Goal: Information Seeking & Learning: Learn about a topic

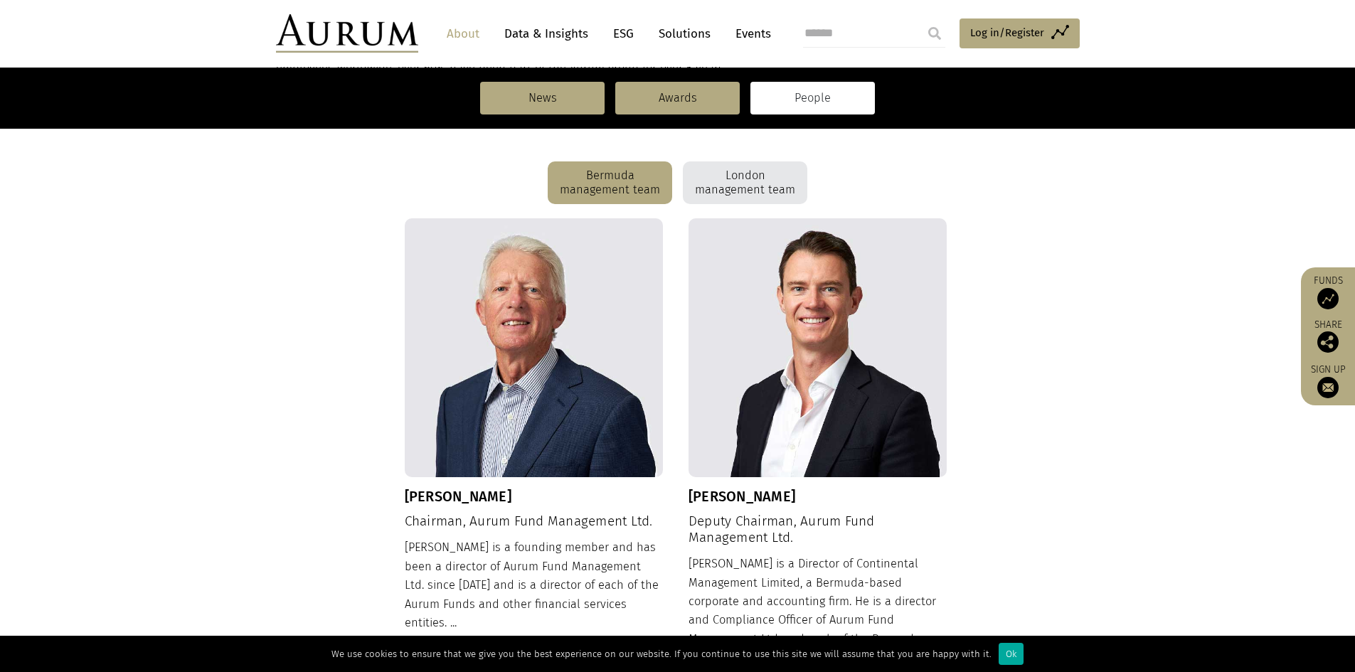
scroll to position [367, 0]
click at [737, 188] on div "London management team" at bounding box center [745, 182] width 124 height 43
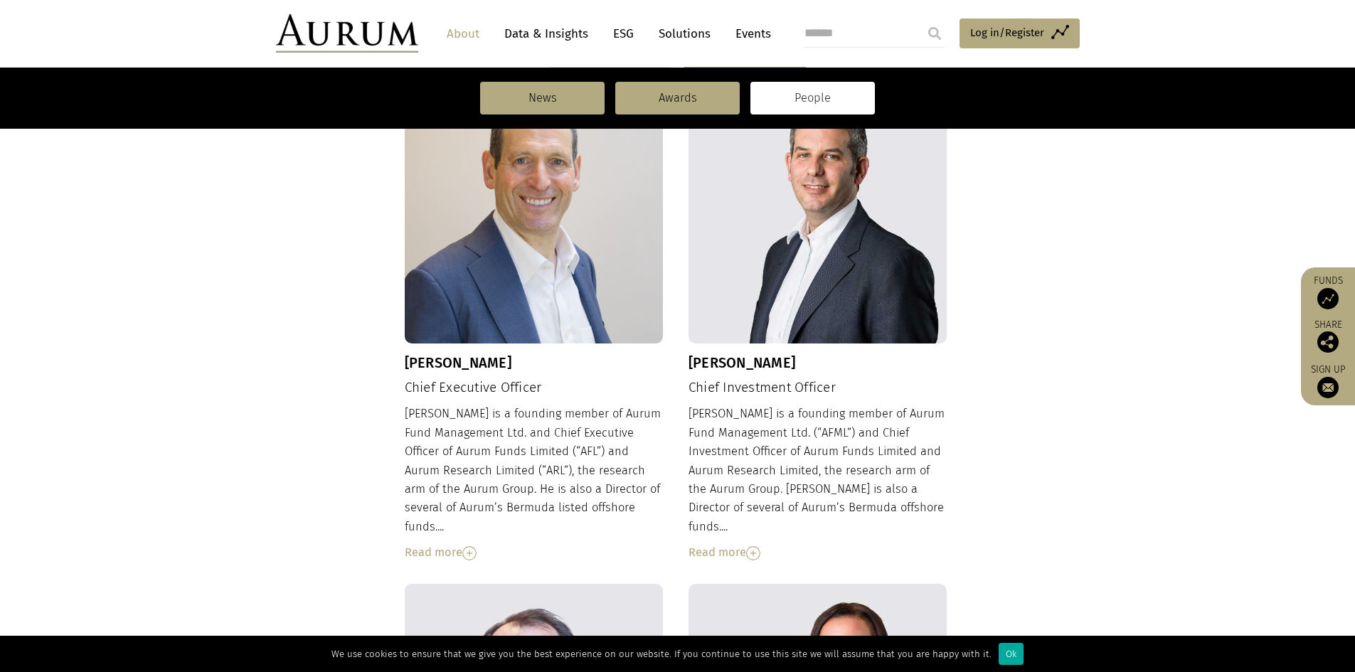
scroll to position [501, 0]
click at [474, 545] on img at bounding box center [469, 552] width 14 height 14
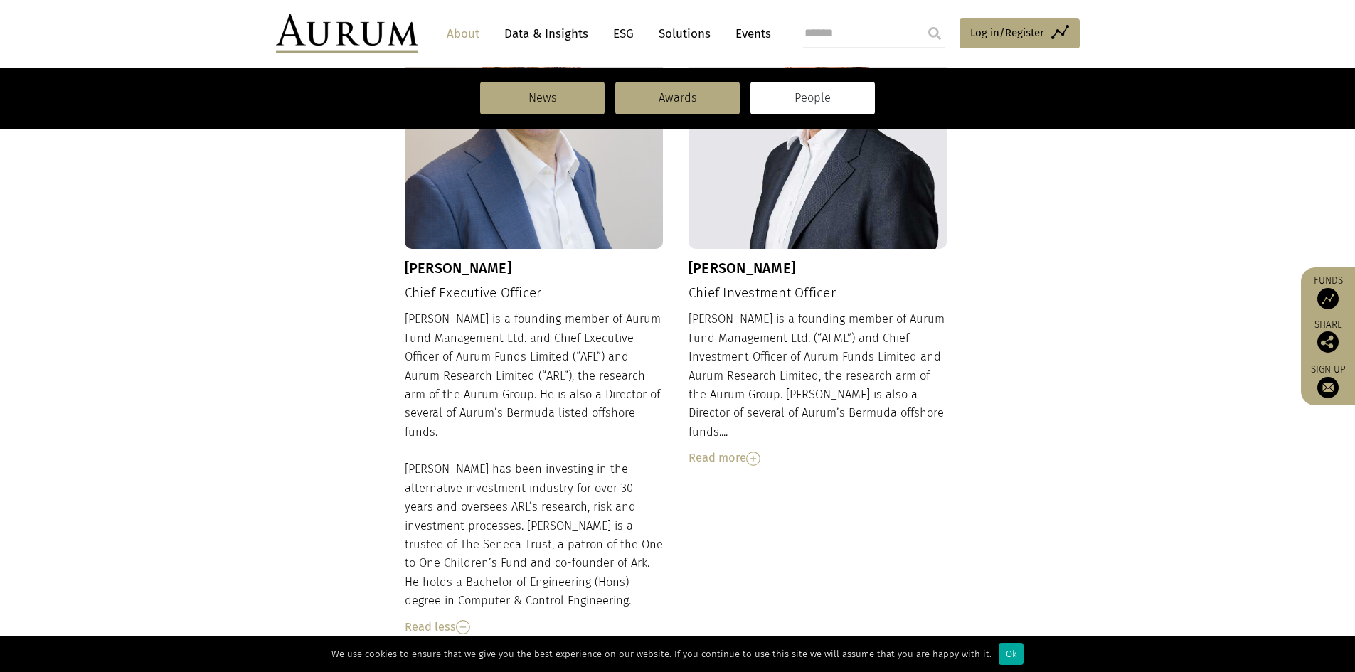
scroll to position [593, 0]
click at [752, 453] on img at bounding box center [753, 460] width 14 height 14
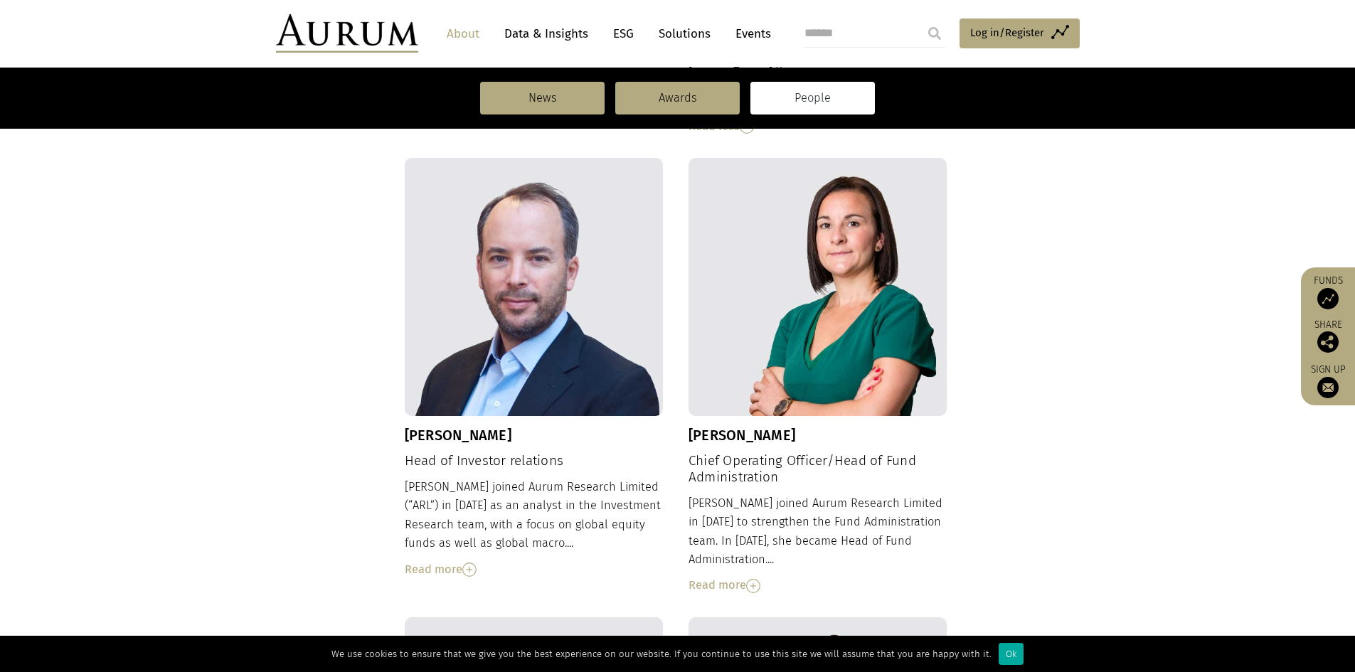
scroll to position [1188, 0]
click at [472, 563] on img at bounding box center [469, 570] width 14 height 14
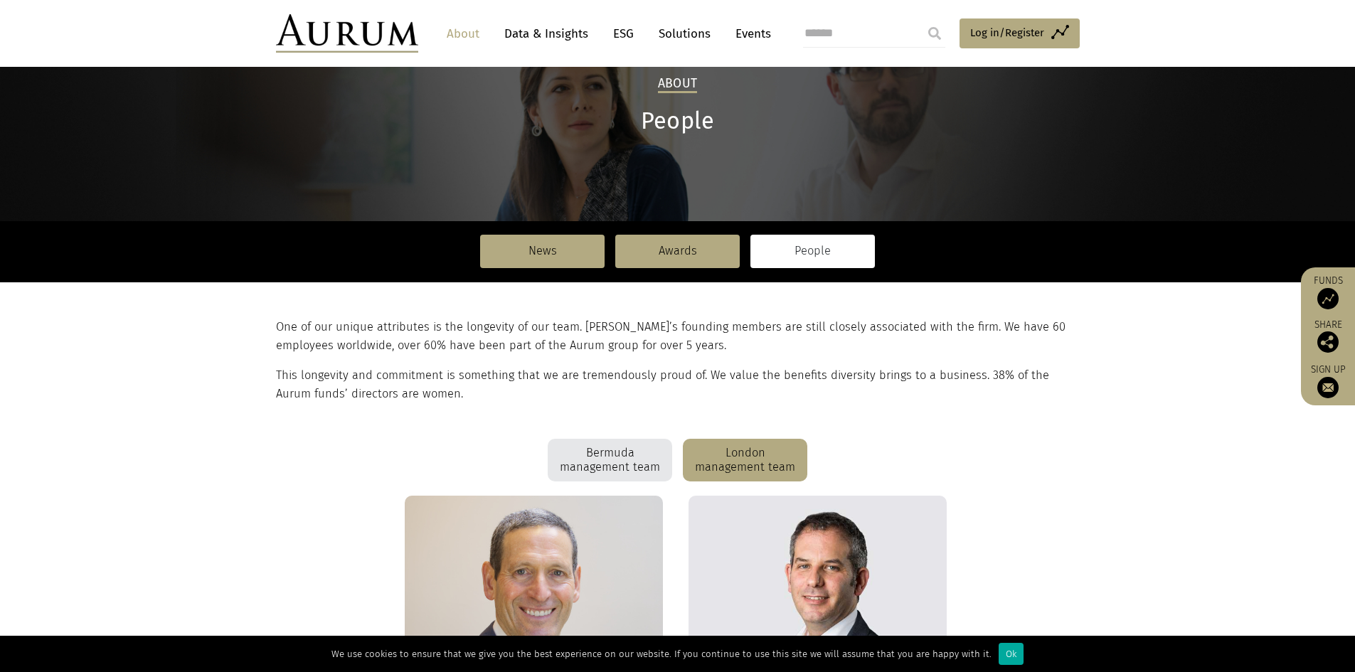
scroll to position [86, 0]
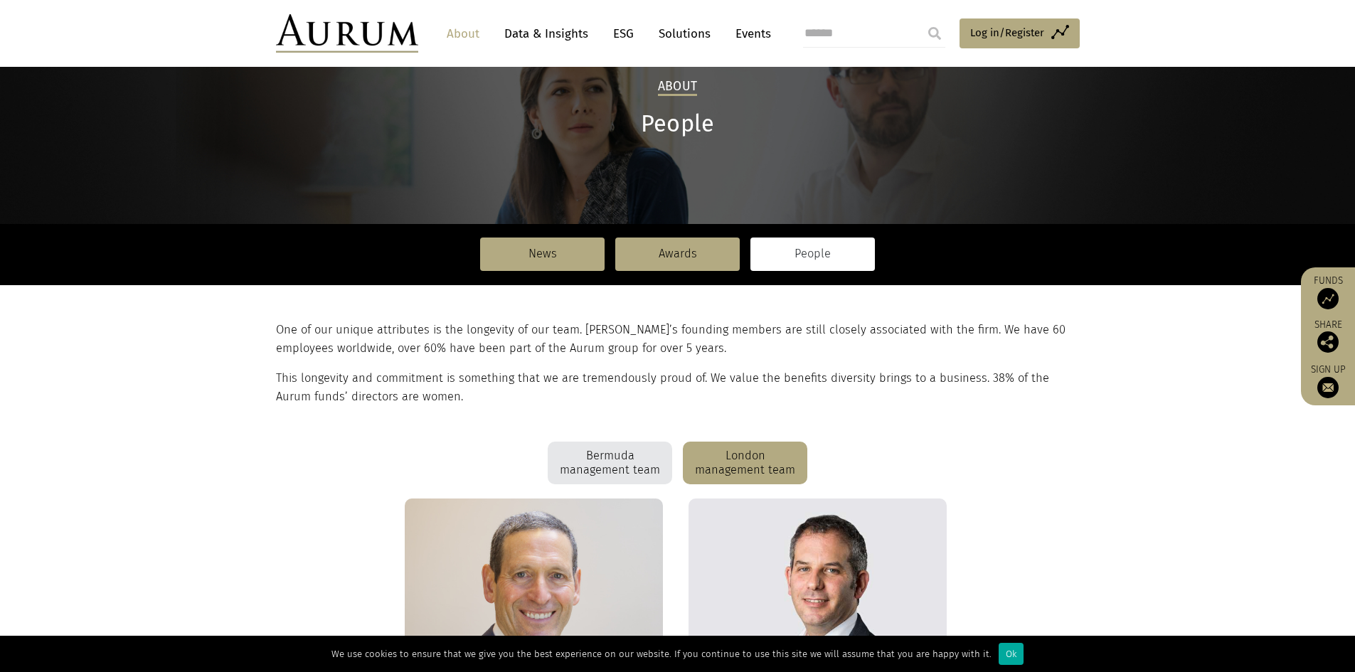
click at [611, 452] on div "Bermuda management team" at bounding box center [610, 463] width 124 height 43
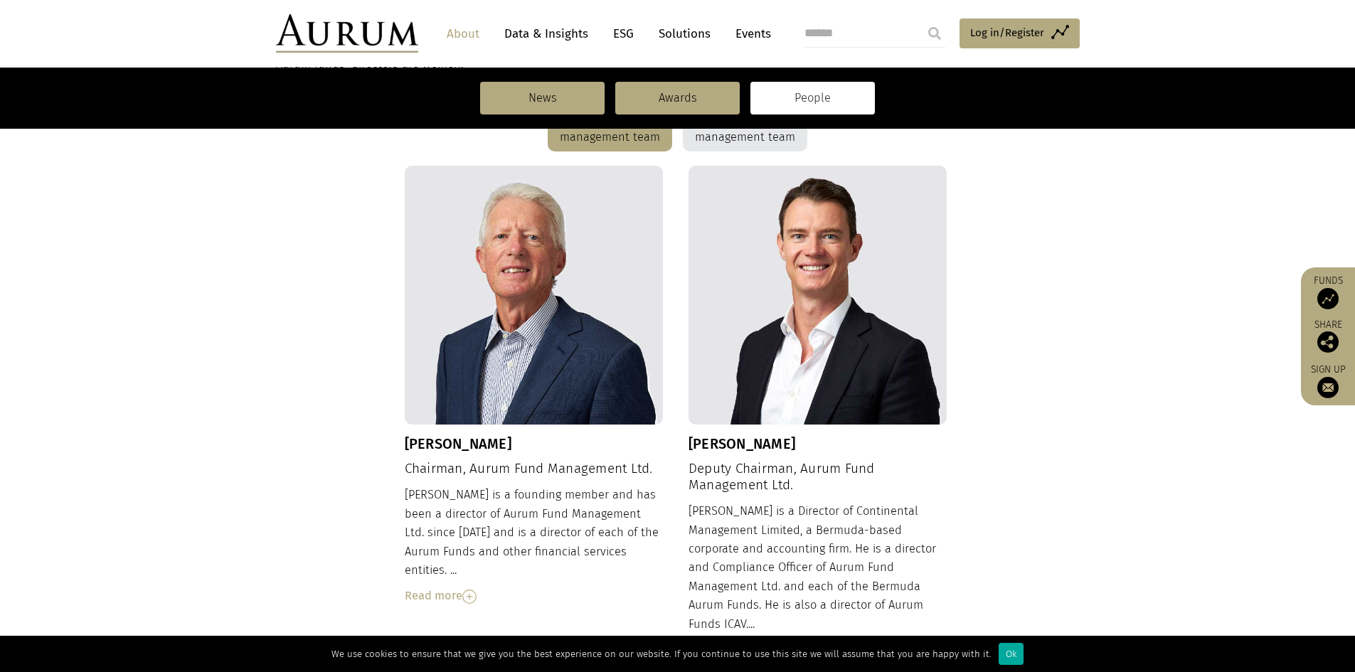
scroll to position [418, 0]
click at [469, 590] on img at bounding box center [469, 597] width 14 height 14
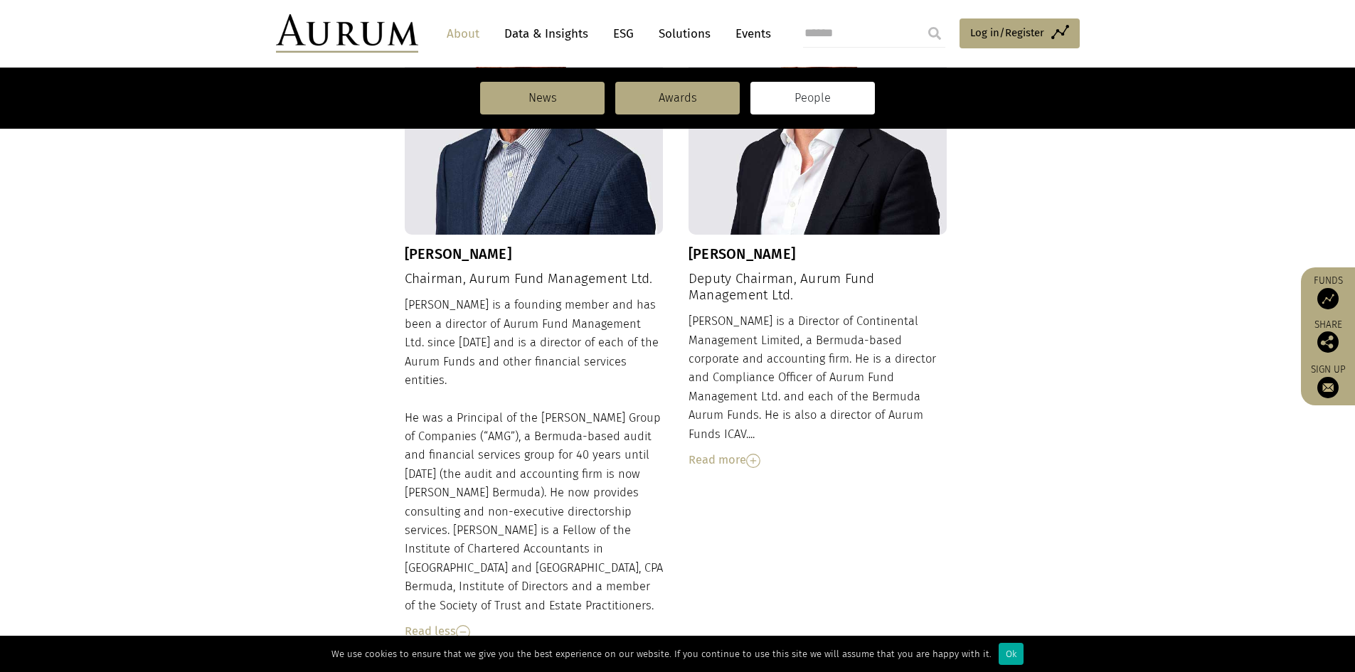
scroll to position [609, 0]
click at [759, 453] on img at bounding box center [753, 460] width 14 height 14
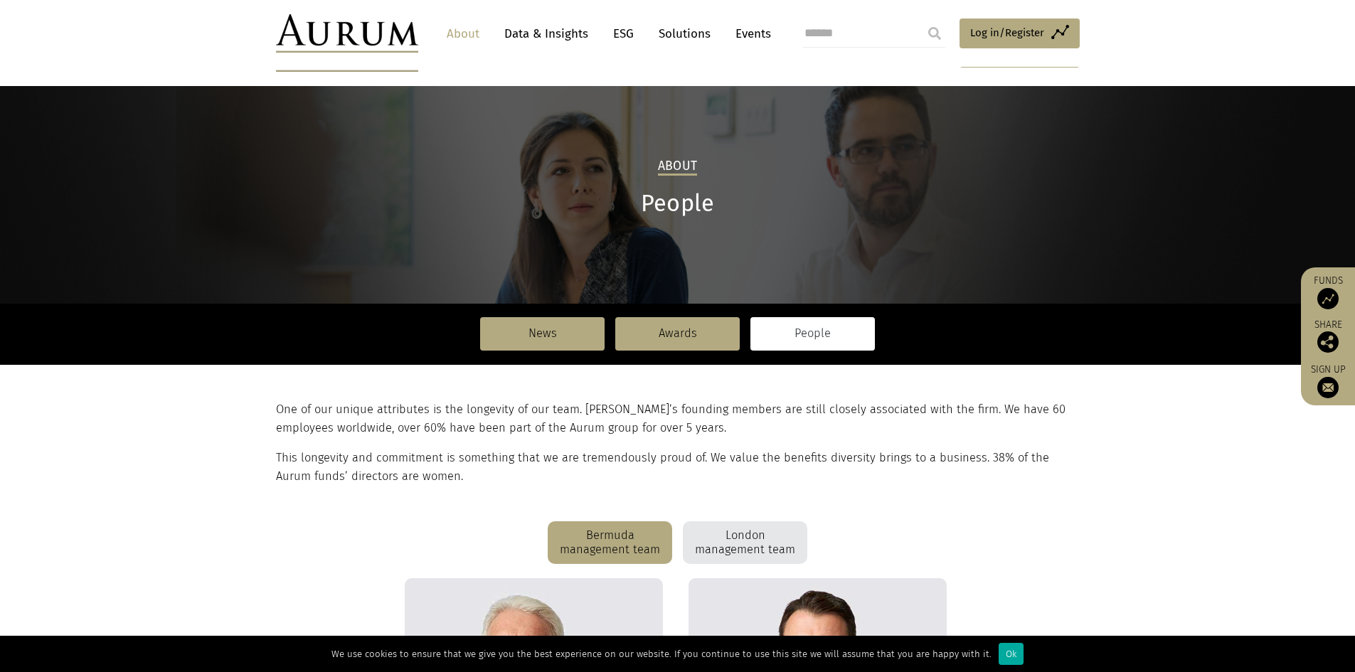
scroll to position [0, 0]
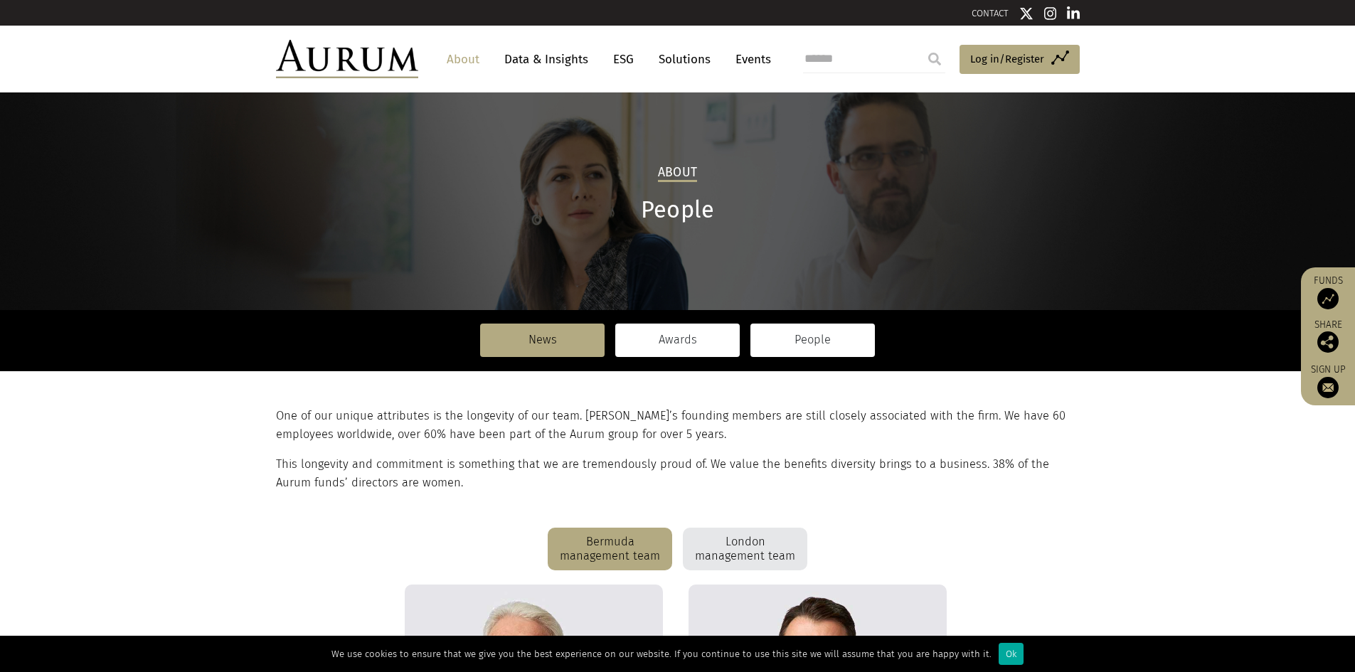
click at [682, 341] on link "Awards" at bounding box center [677, 340] width 124 height 33
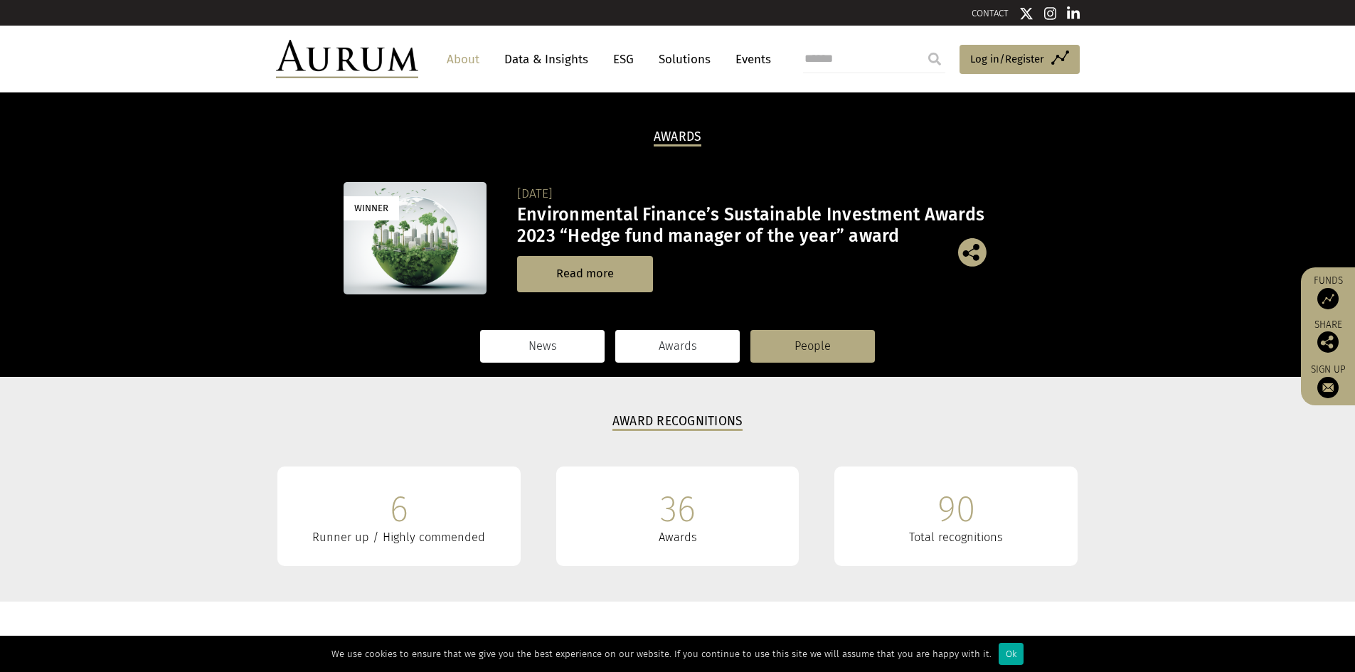
click at [555, 336] on link "News" at bounding box center [542, 346] width 124 height 33
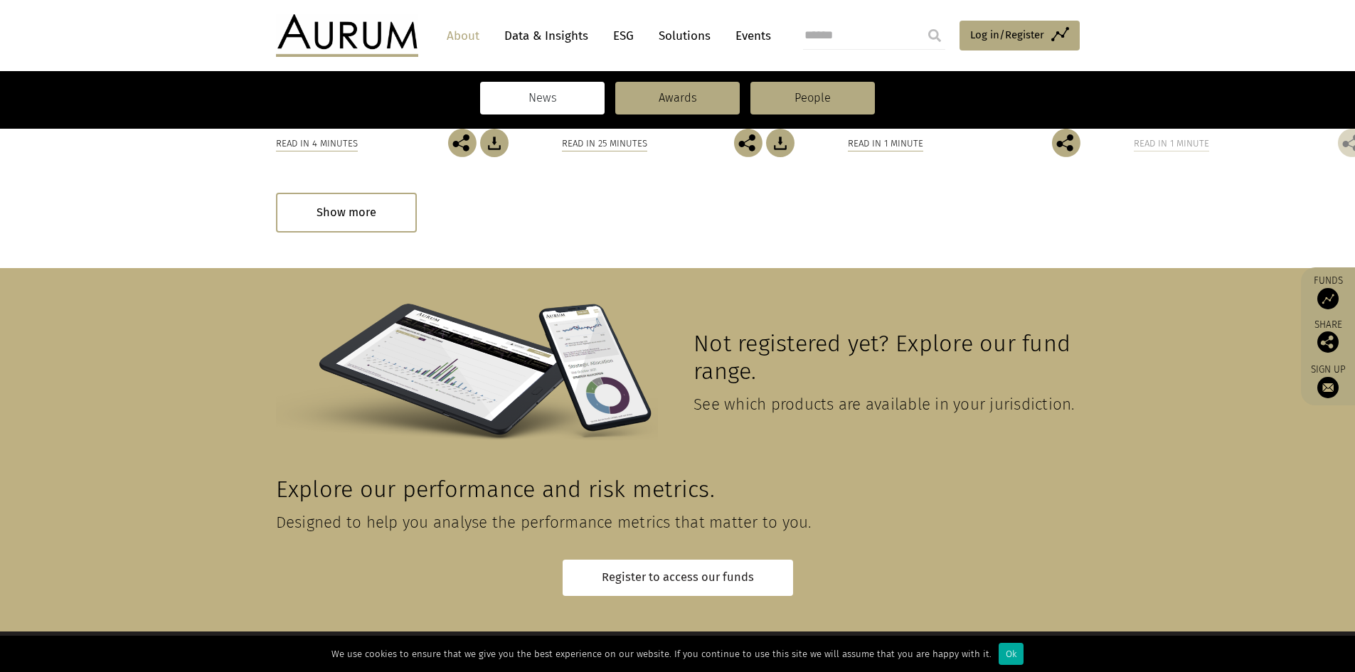
scroll to position [628, 0]
click at [383, 220] on div "Show more" at bounding box center [346, 211] width 141 height 39
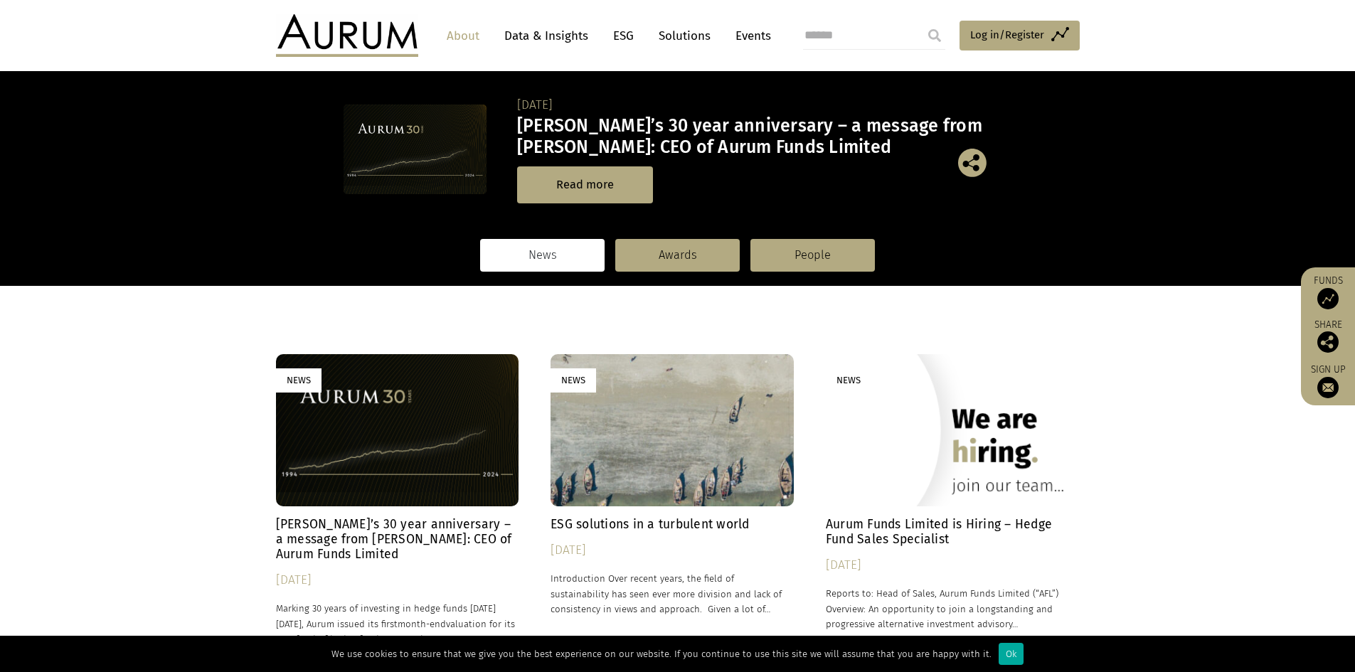
scroll to position [94, 0]
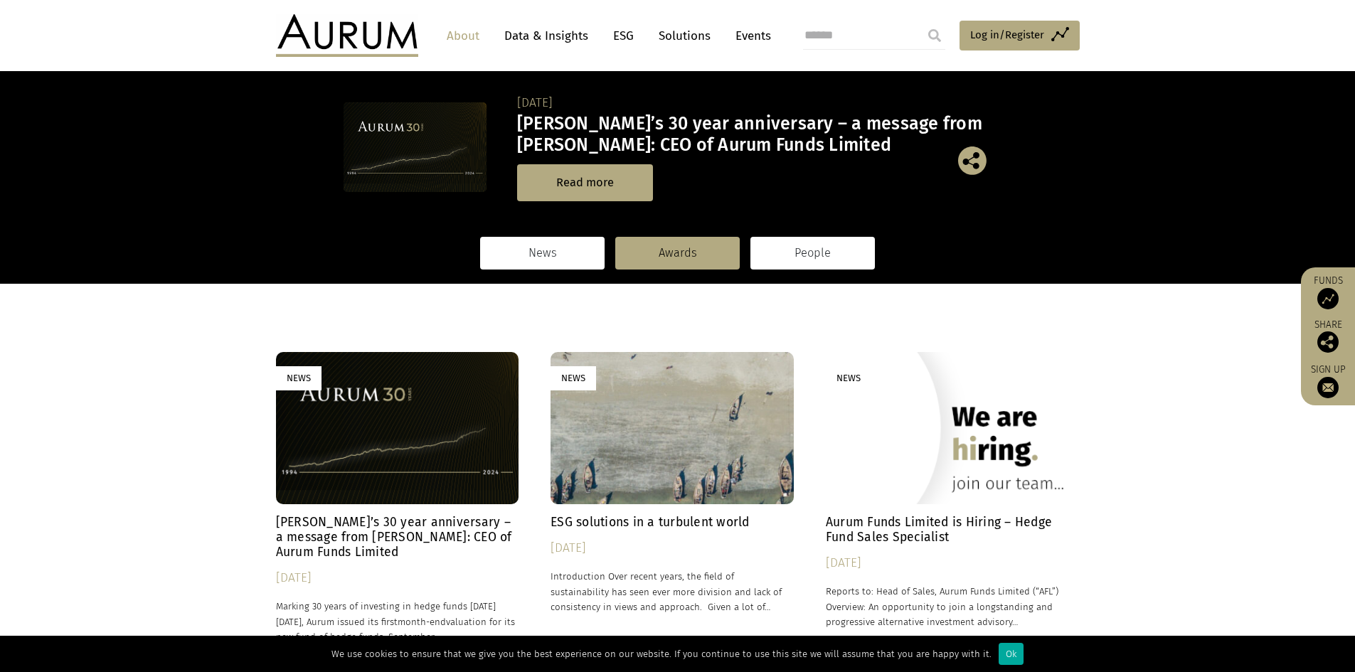
click at [828, 251] on link "People" at bounding box center [812, 253] width 124 height 33
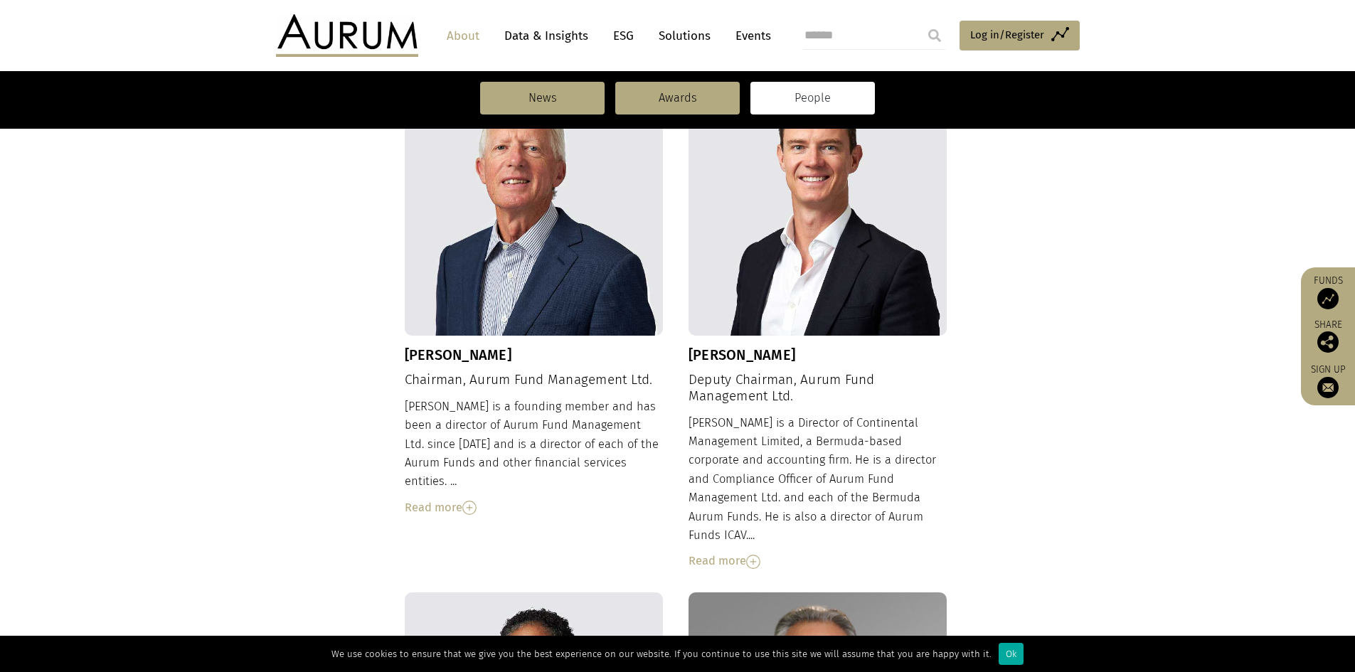
scroll to position [511, 0]
click at [756, 555] on img at bounding box center [753, 562] width 14 height 14
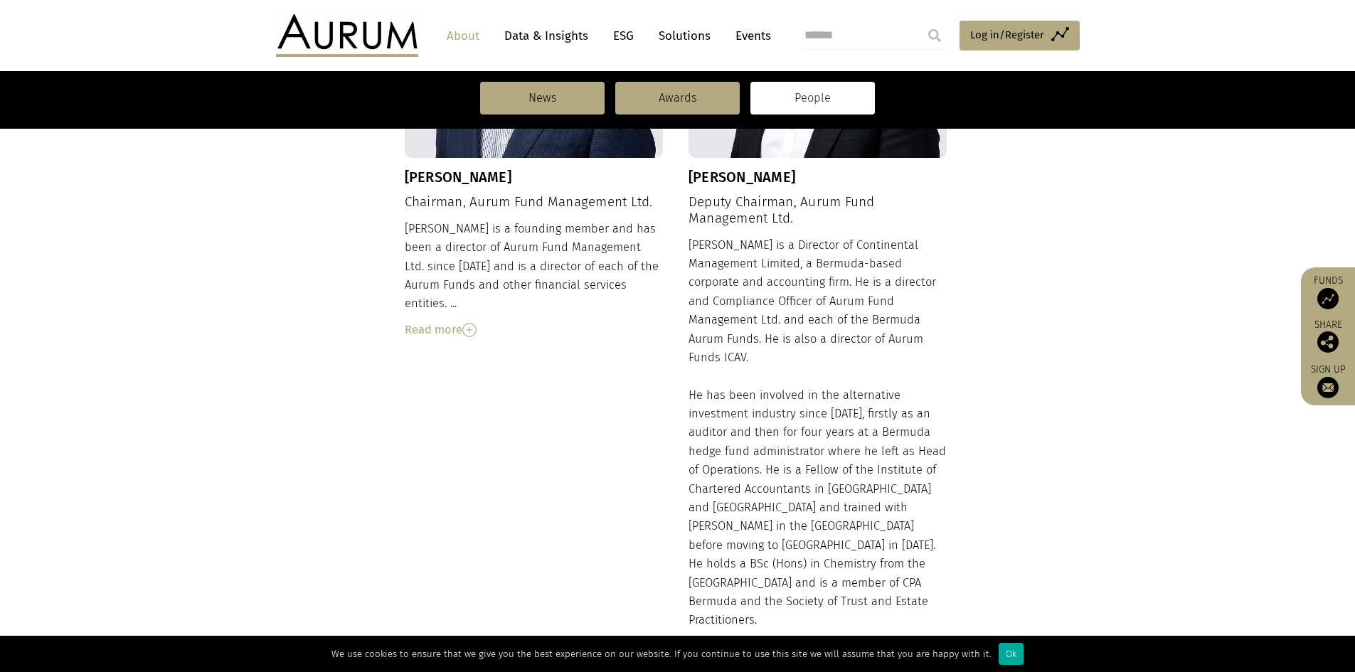
scroll to position [691, 0]
click at [472, 319] on div "Read more" at bounding box center [534, 328] width 259 height 18
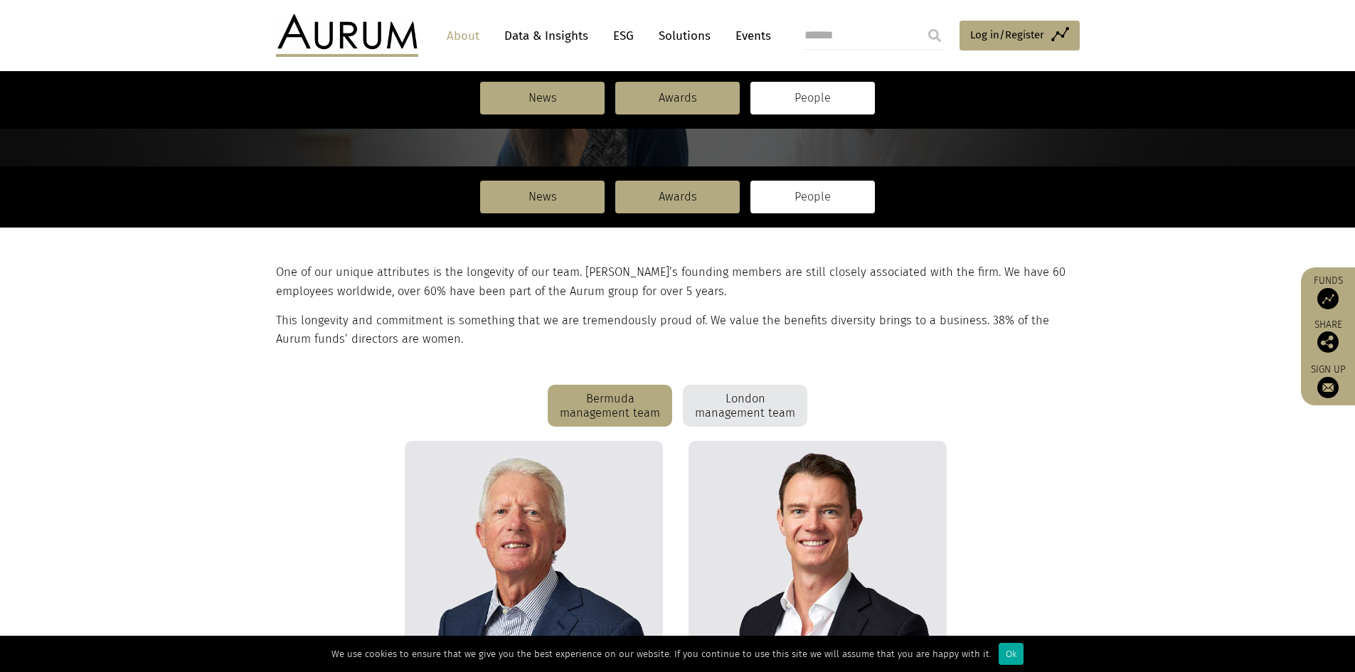
scroll to position [0, 0]
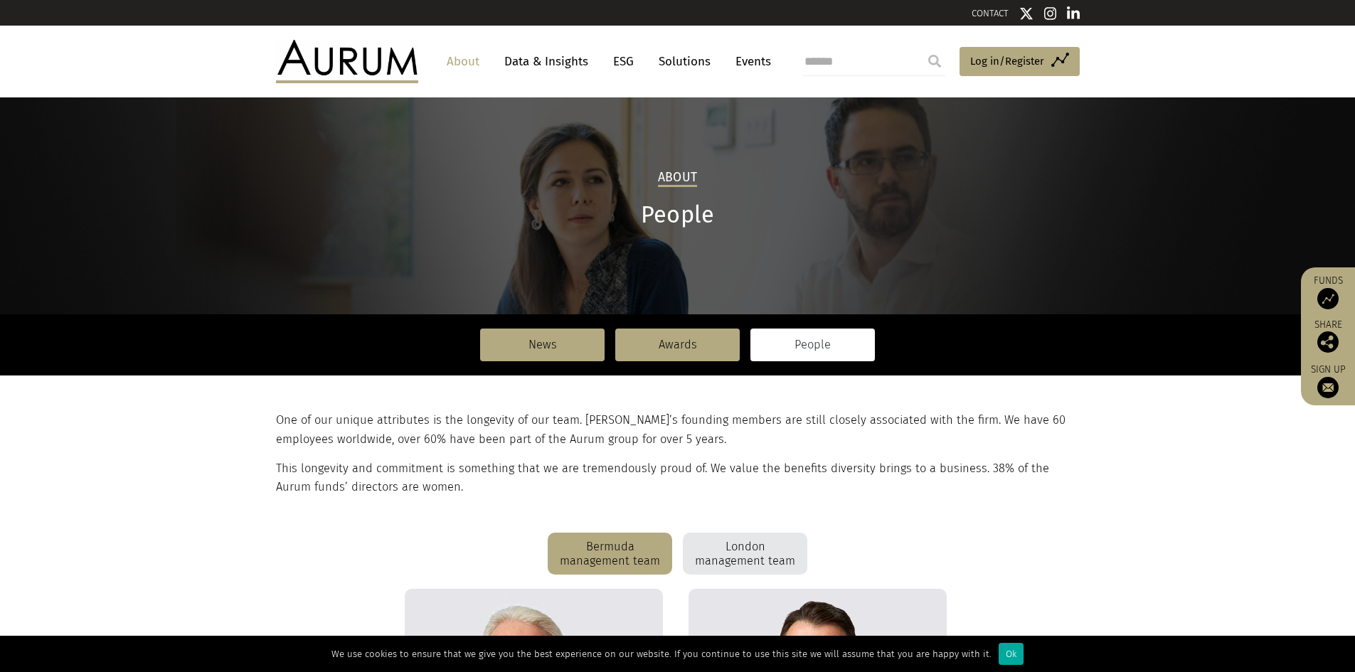
click at [766, 557] on div "London management team" at bounding box center [745, 554] width 124 height 43
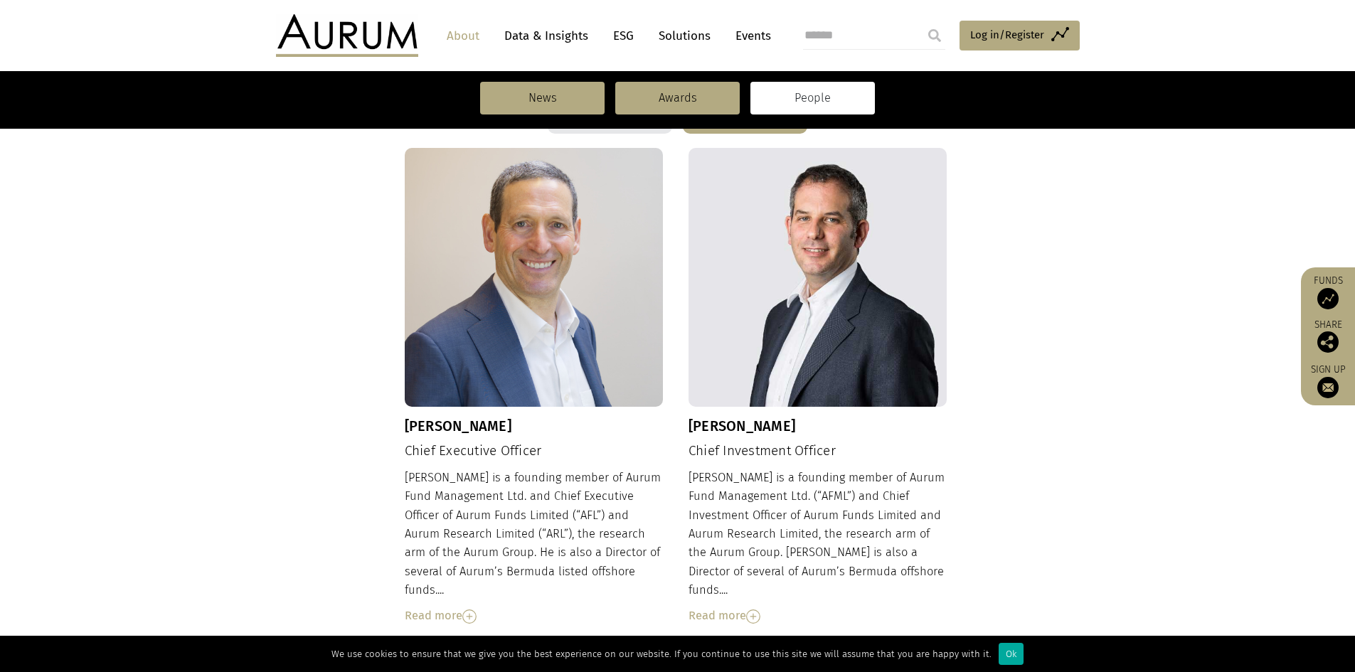
scroll to position [633, 0]
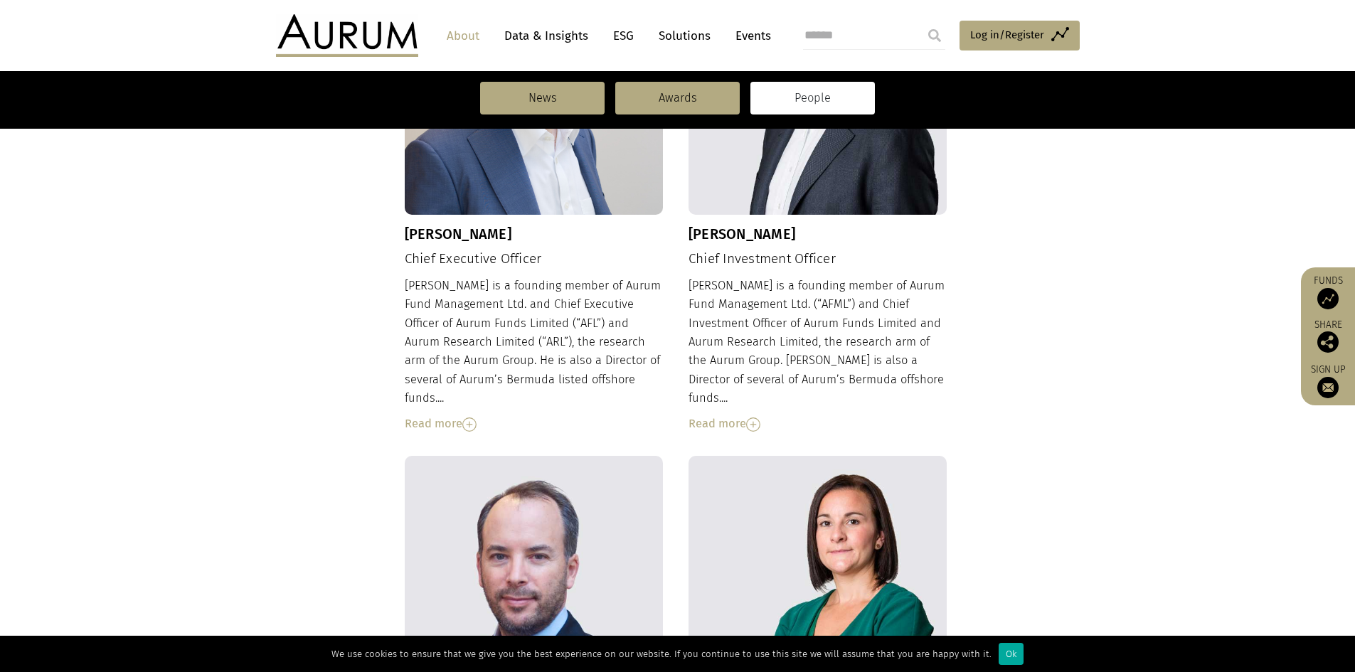
click at [468, 417] on img at bounding box center [469, 424] width 14 height 14
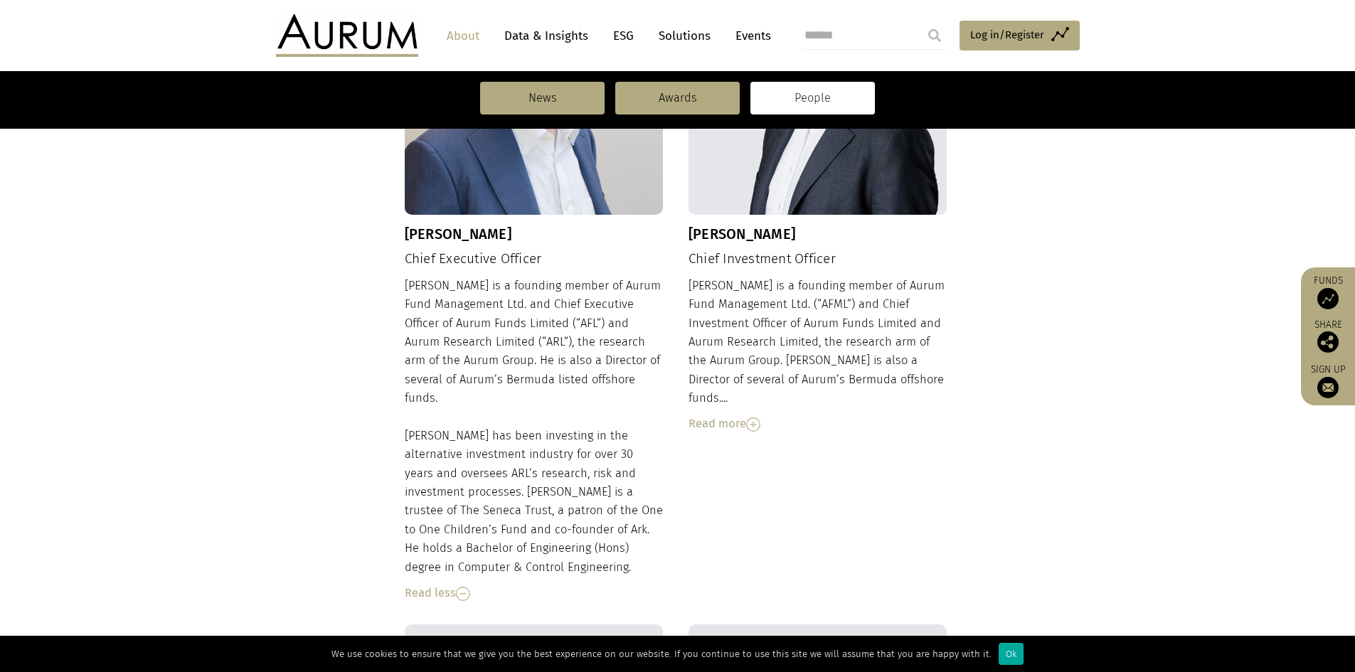
click at [747, 415] on div "Read more" at bounding box center [817, 424] width 259 height 18
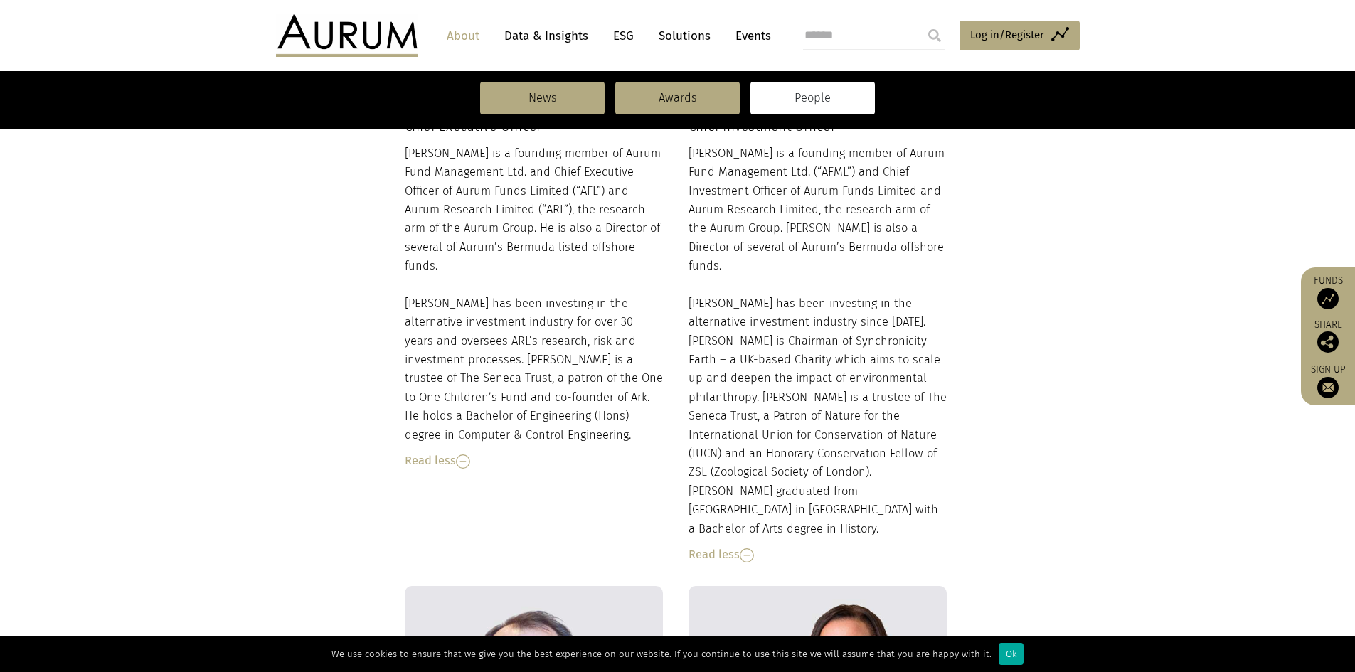
scroll to position [779, 0]
